Goal: Transaction & Acquisition: Purchase product/service

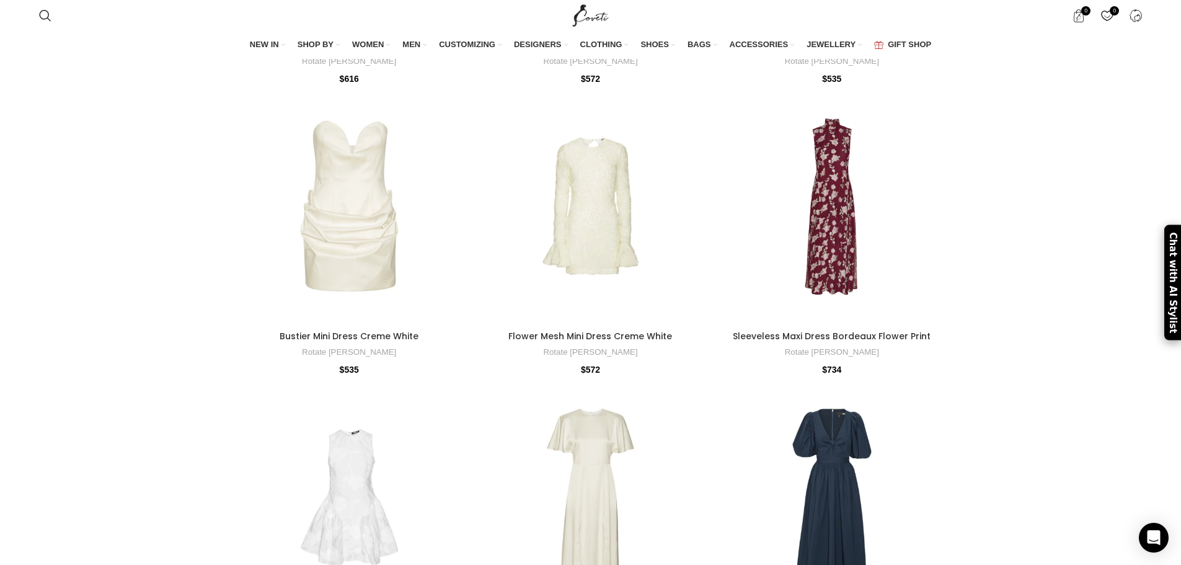
scroll to position [1218, 0]
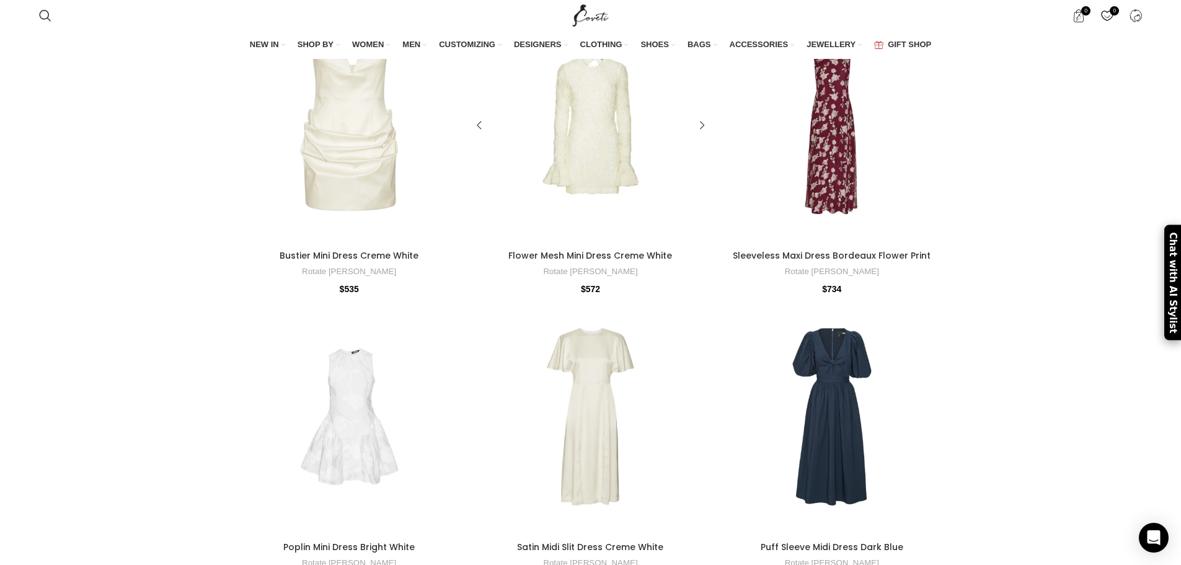
click at [578, 125] on div at bounding box center [591, 125] width 48 height 237
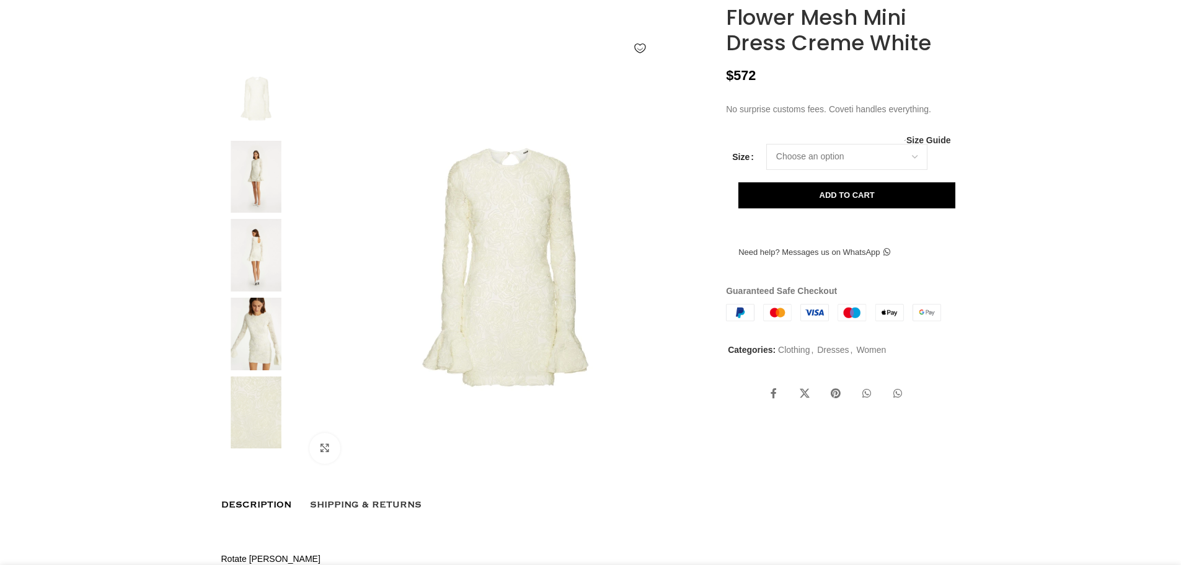
scroll to position [0, 131]
click at [825, 170] on select "Choose an option 4 UK 6 UK 8 [GEOGRAPHIC_DATA] 10 [GEOGRAPHIC_DATA] 12 [GEOGRAP…" at bounding box center [846, 157] width 161 height 26
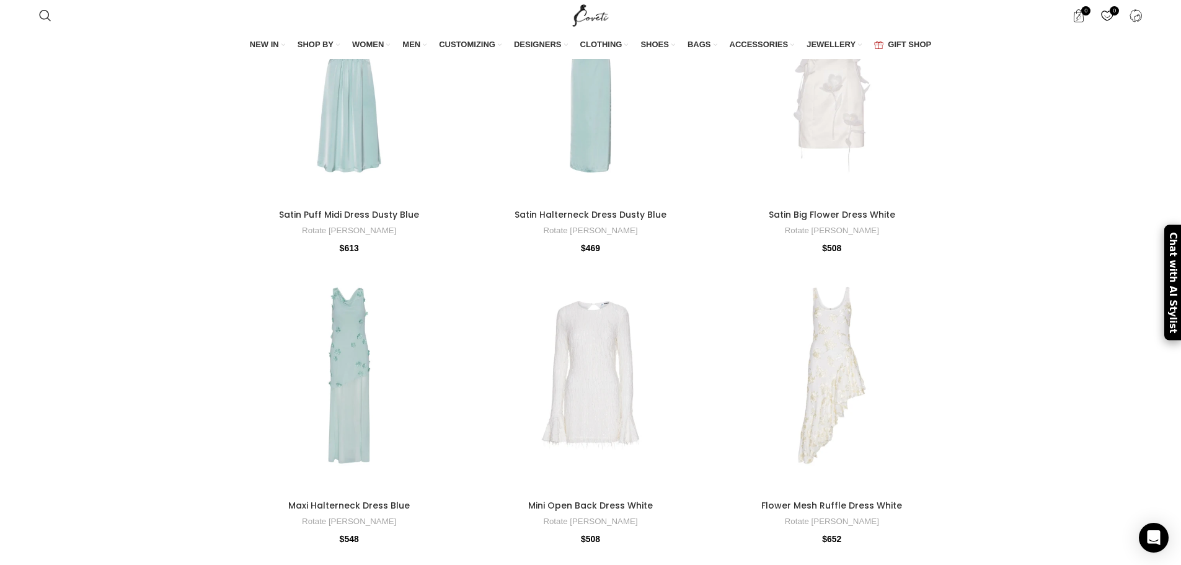
scroll to position [6923, 0]
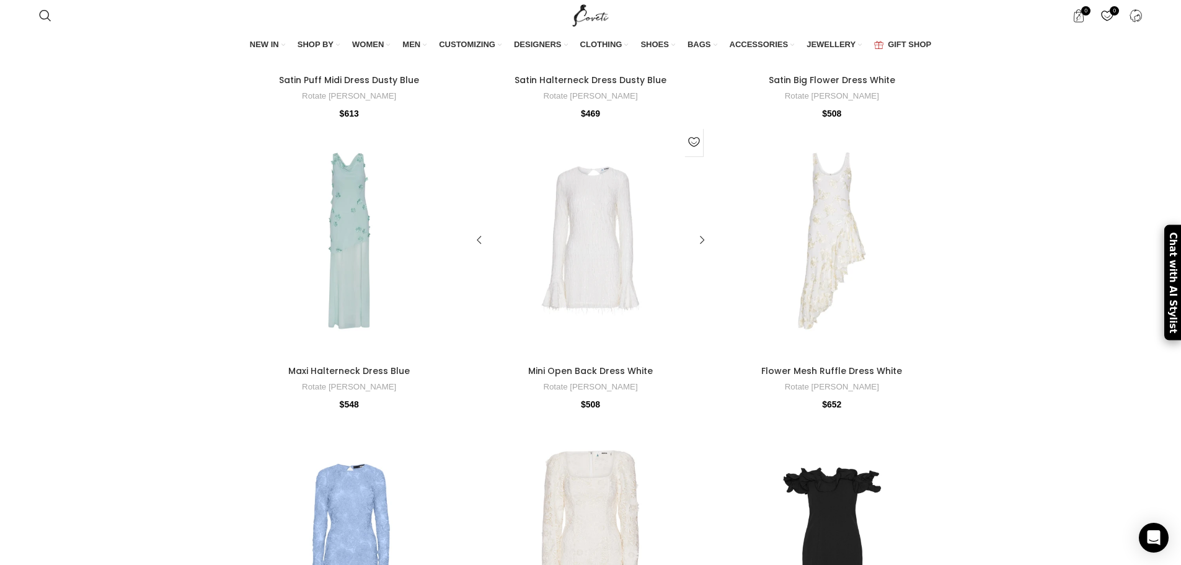
click at [608, 287] on div at bounding box center [591, 240] width 48 height 237
